Goal: Check status

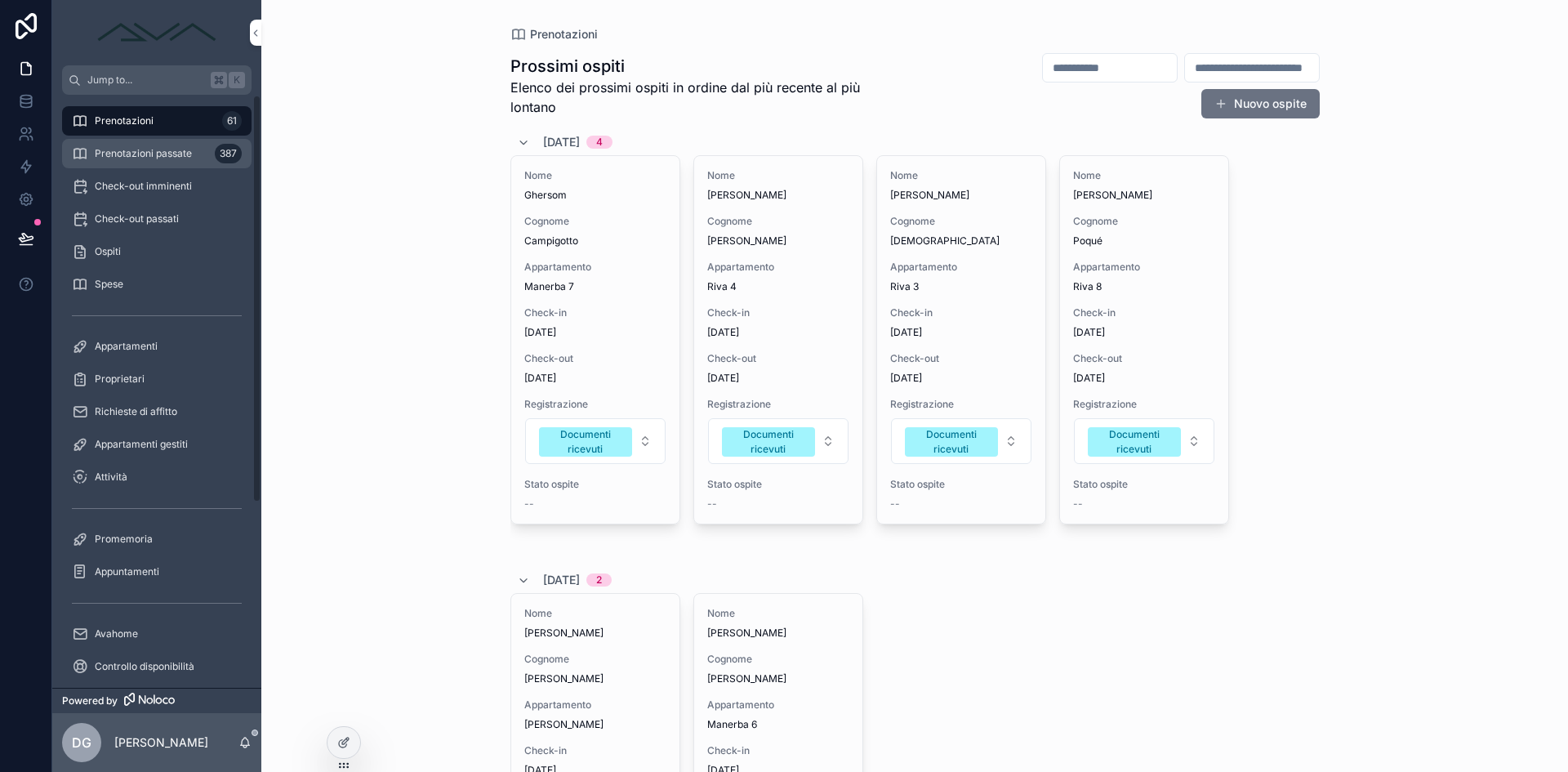
click at [155, 143] on div "Prenotazioni passate 387" at bounding box center [156, 153] width 169 height 26
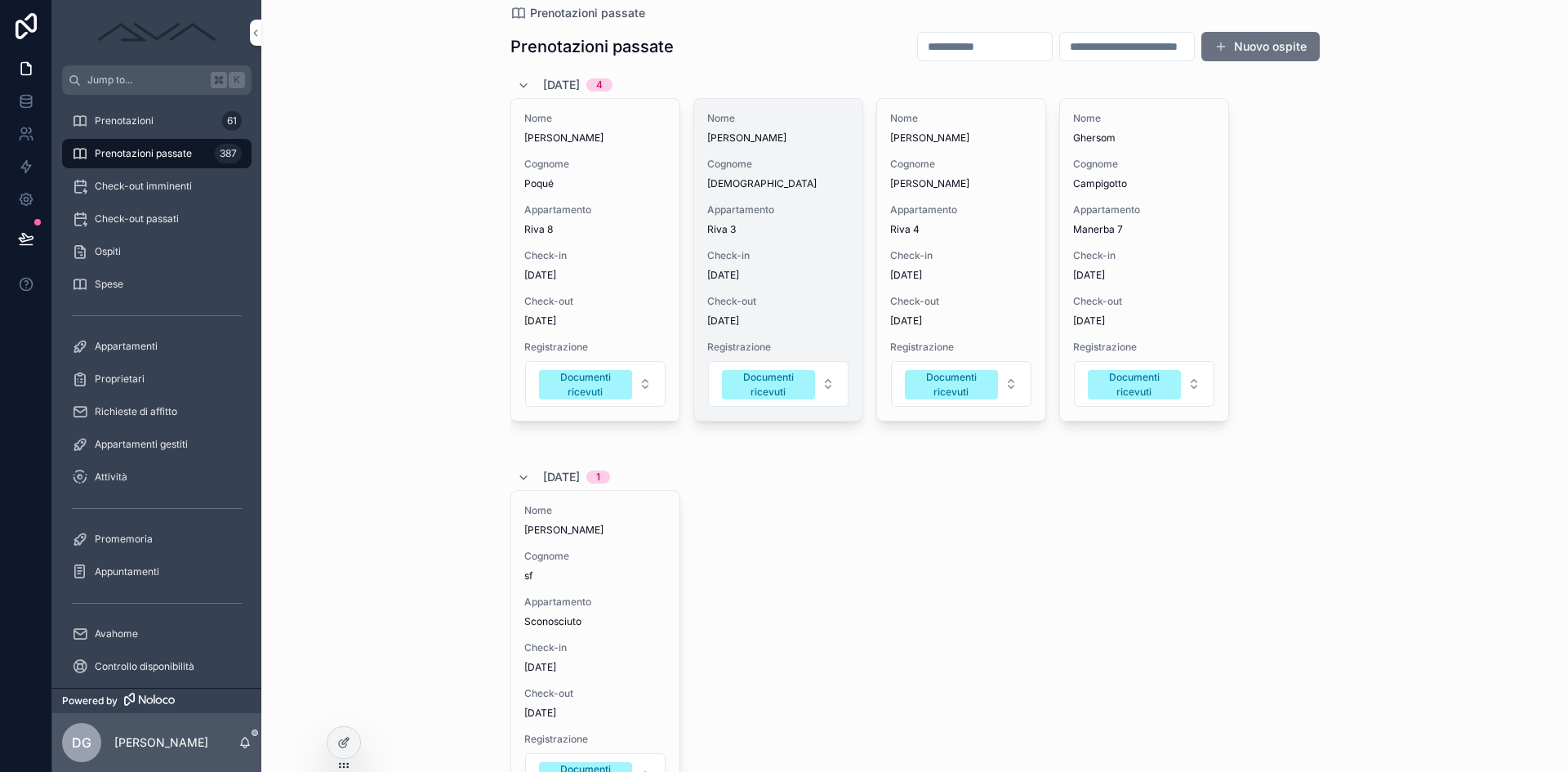
scroll to position [150, 0]
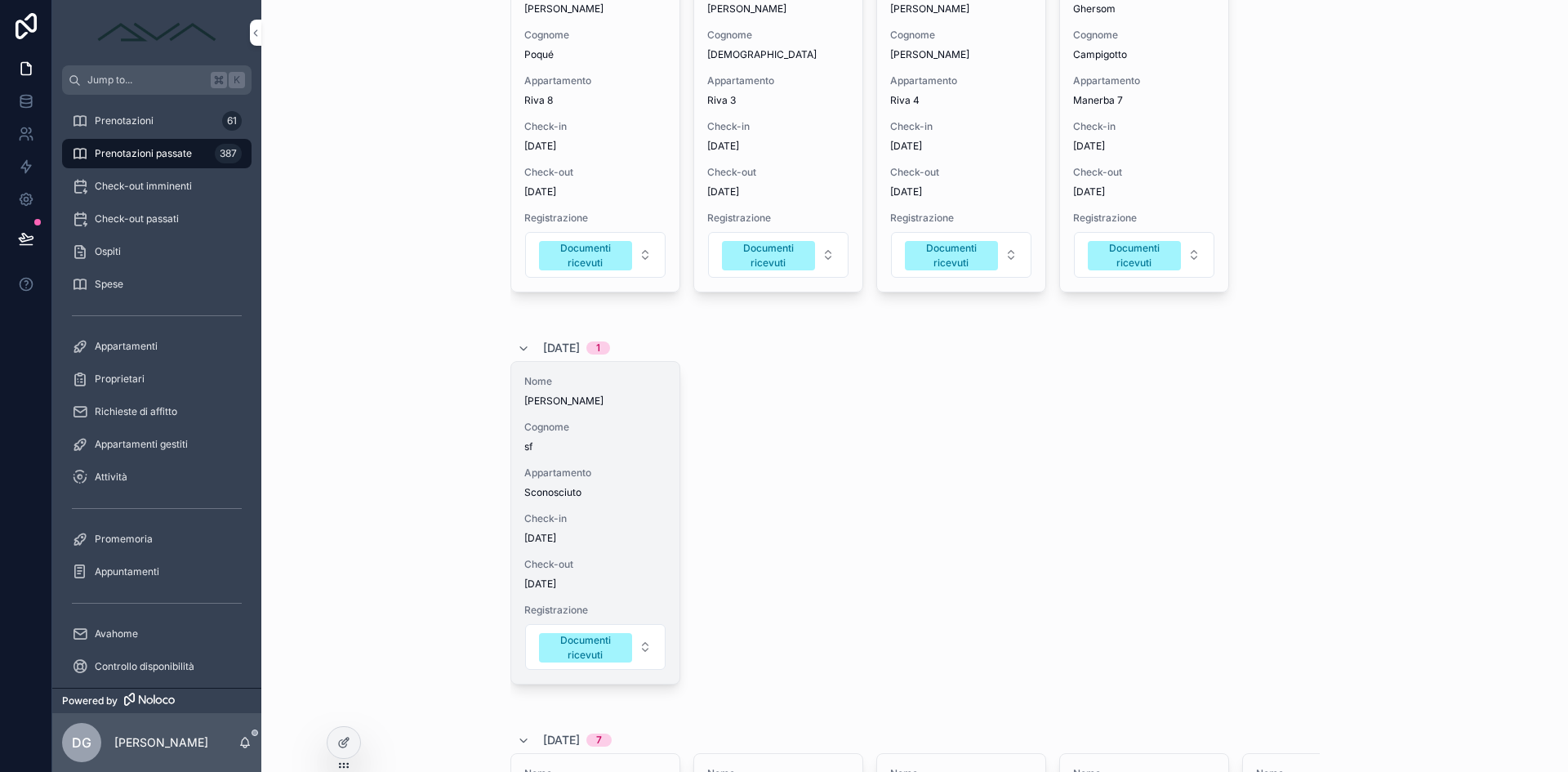
click at [545, 504] on div "Nome Danilo Cognome sf Appartamento Sconosciuto Check-in 7/10/2025 Check-out 10…" at bounding box center [595, 522] width 169 height 322
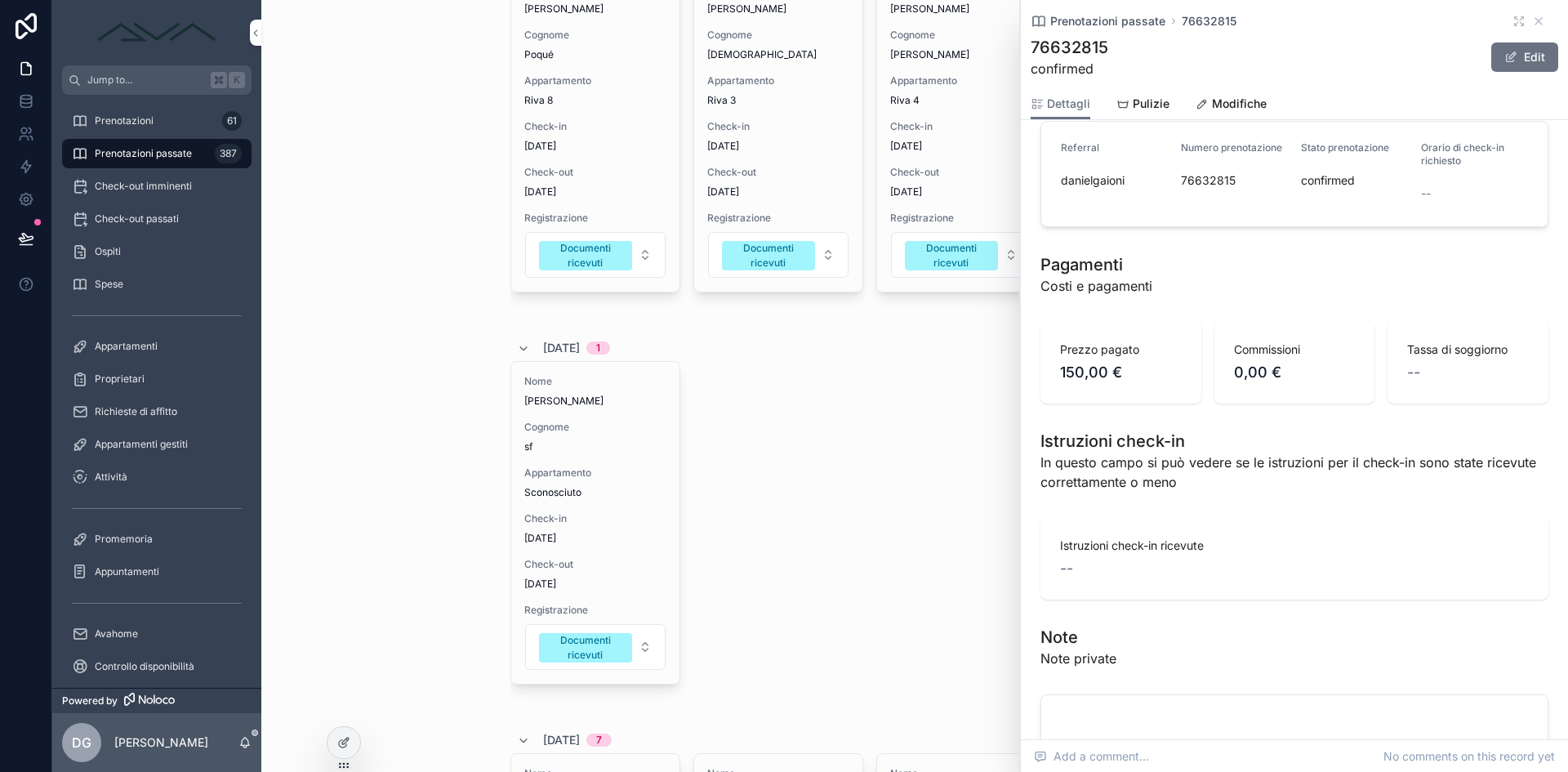
scroll to position [635, 0]
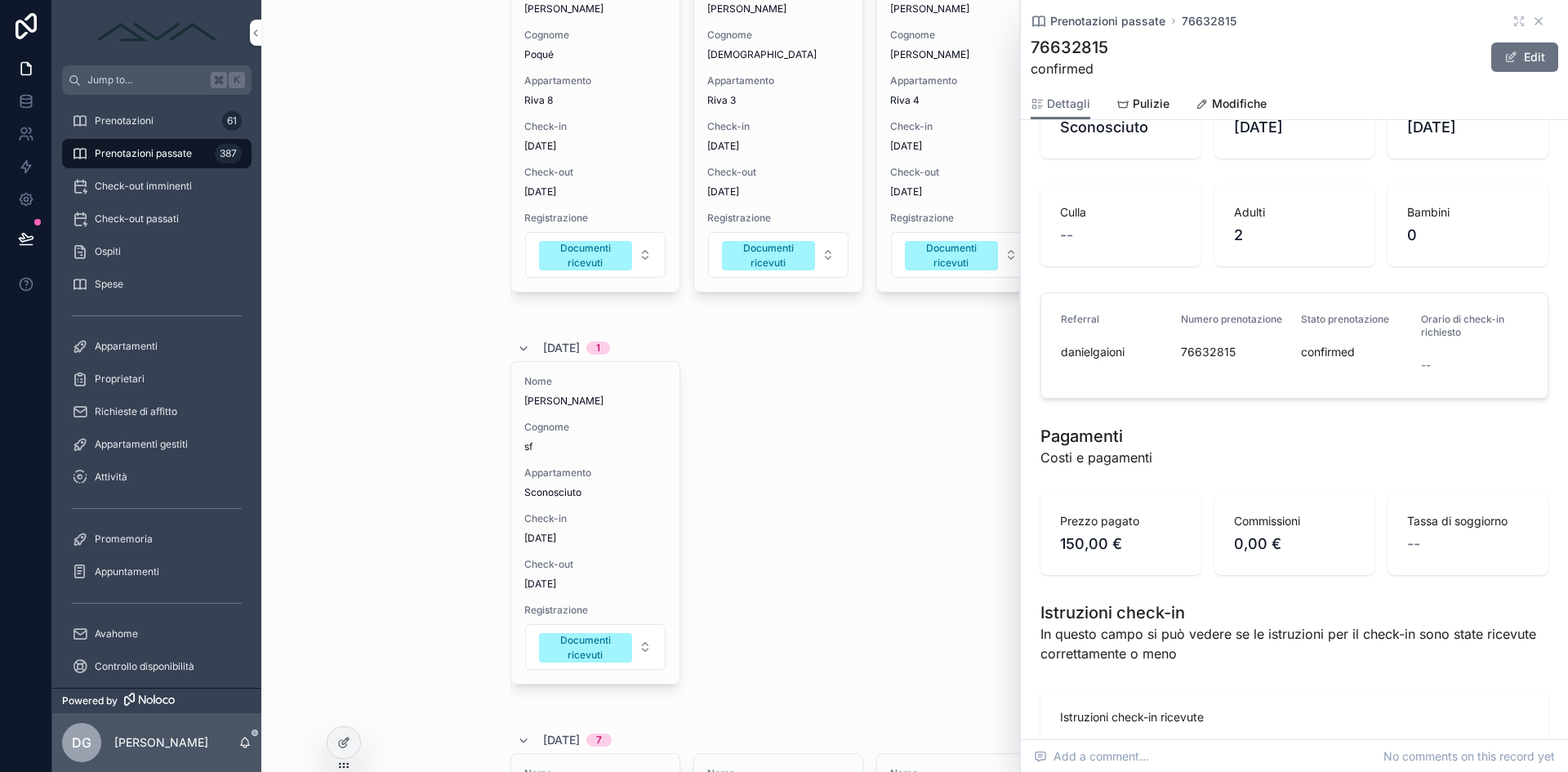
click at [1532, 24] on icon "scrollable content" at bounding box center [1538, 21] width 13 height 13
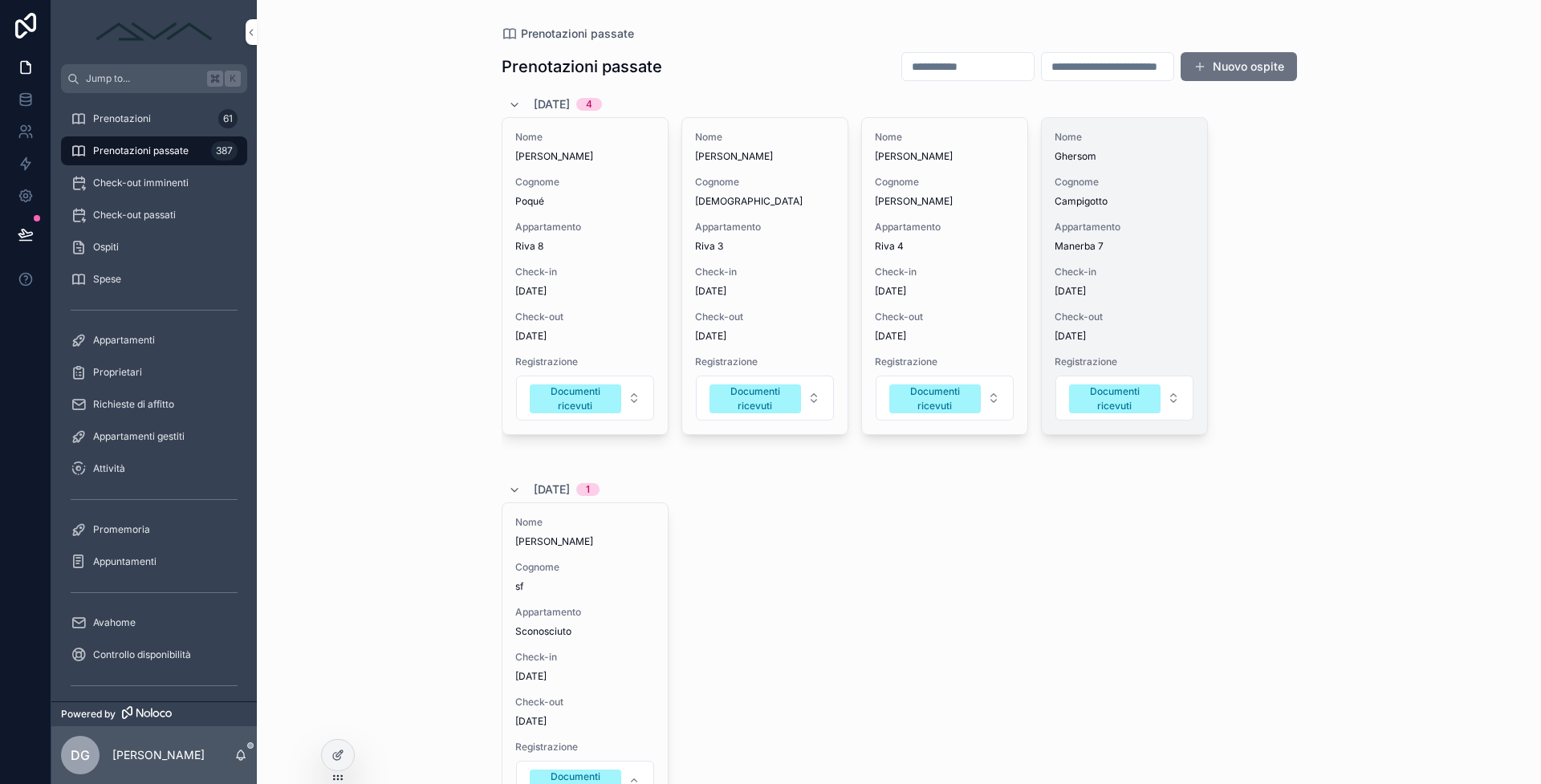
click at [1115, 265] on div "Nome Ghersom Cognome Campigotto Appartamento Manerba 7 Check-in [DATE] Check-ou…" at bounding box center [1124, 276] width 166 height 316
